Goal: Check status: Check status

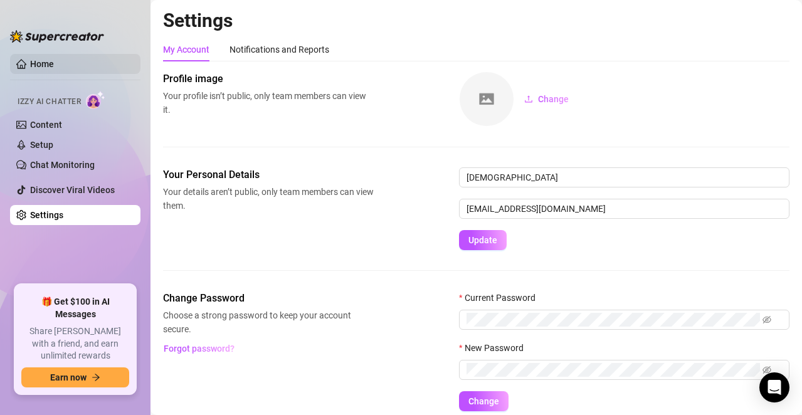
click at [54, 68] on link "Home" at bounding box center [42, 64] width 24 height 10
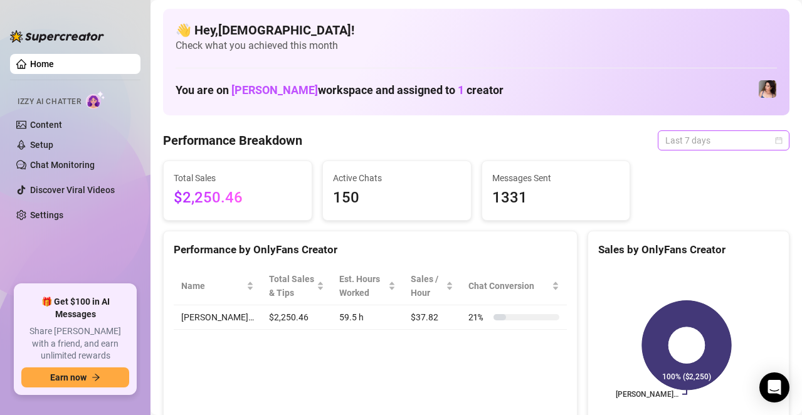
click at [666, 141] on span "Last 7 days" at bounding box center [724, 140] width 117 height 19
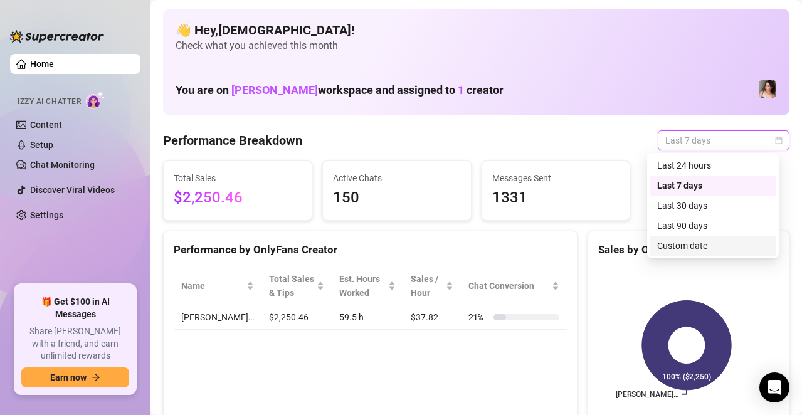
click at [654, 245] on div "Custom date" at bounding box center [713, 246] width 127 height 20
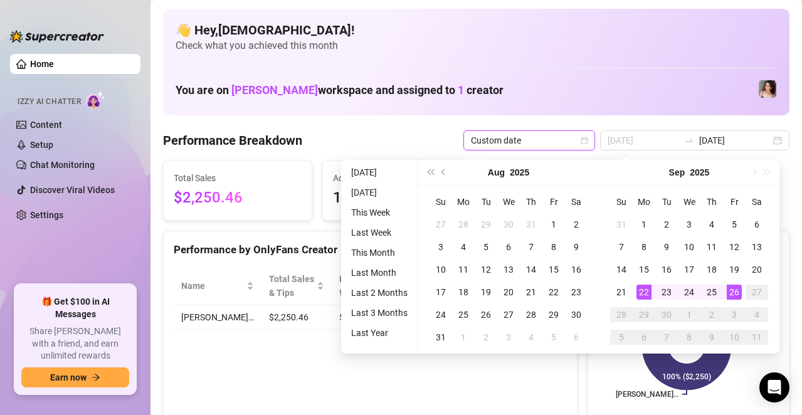
type input "2025-09-22"
click at [641, 287] on div "22" at bounding box center [644, 292] width 15 height 15
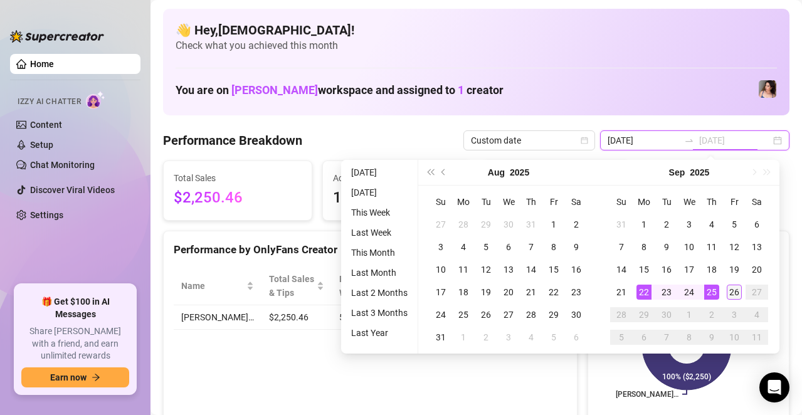
type input "2025-09-26"
click at [732, 291] on div "26" at bounding box center [734, 292] width 15 height 15
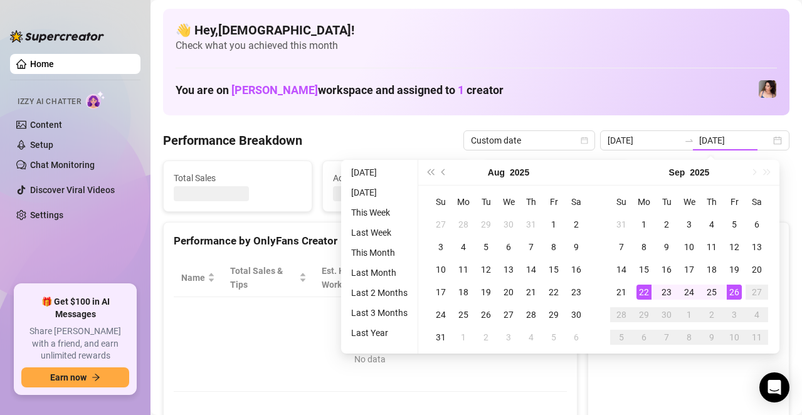
type input "2025-09-22"
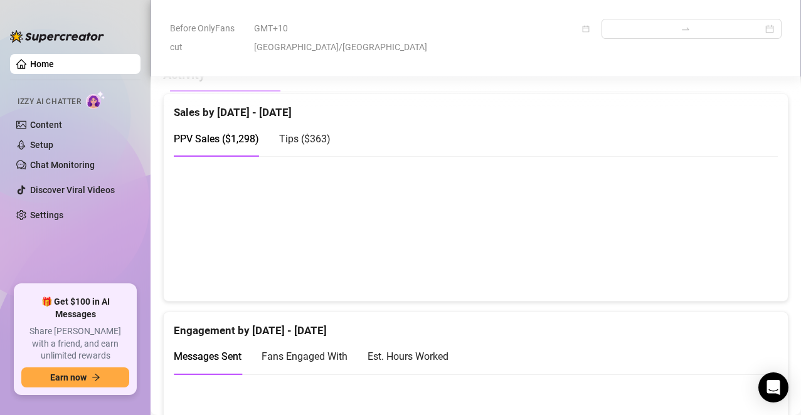
scroll to position [565, 0]
